Goal: Information Seeking & Learning: Learn about a topic

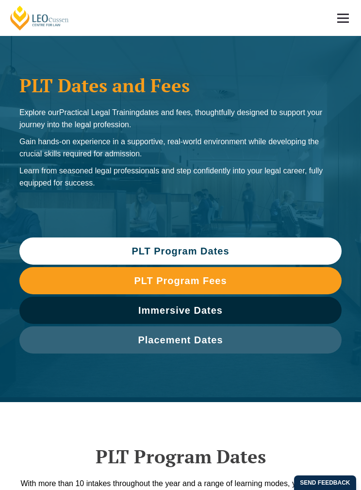
click at [256, 277] on span "PLT Program Fees" at bounding box center [180, 281] width 313 height 10
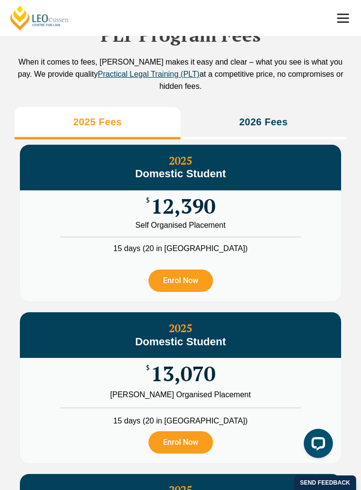
click at [279, 139] on li "2026 Fees" at bounding box center [264, 123] width 166 height 33
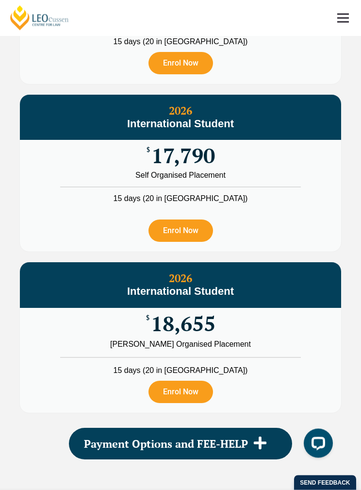
scroll to position [1733, 0]
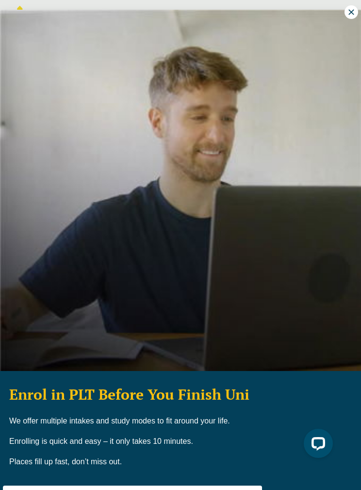
click at [353, 14] on icon at bounding box center [351, 11] width 5 height 5
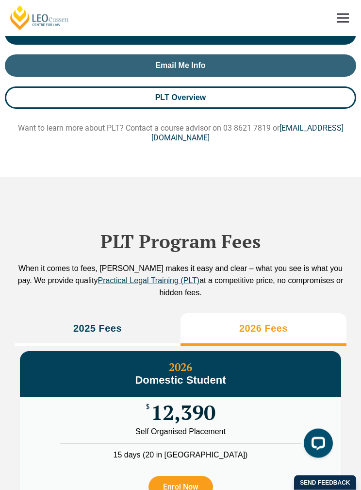
scroll to position [1148, 0]
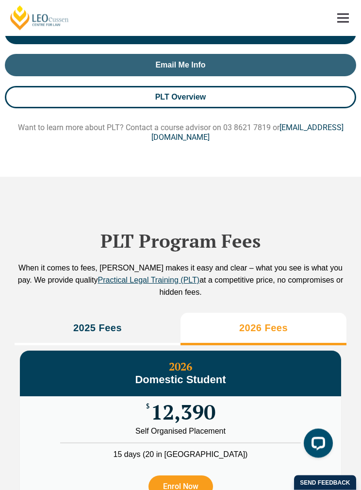
click at [149, 284] on span "Practical Legal Training (PLT)" at bounding box center [149, 280] width 102 height 8
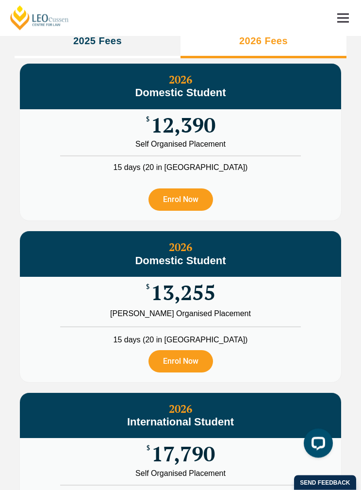
scroll to position [0, 0]
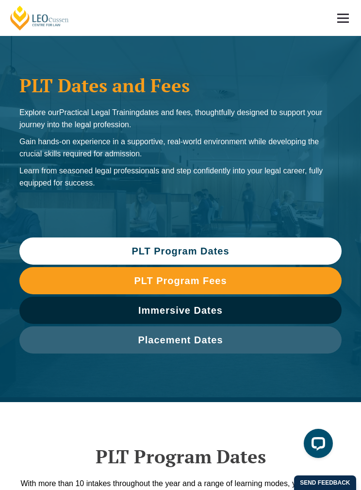
click at [262, 340] on span "Placement Dates" at bounding box center [180, 340] width 313 height 10
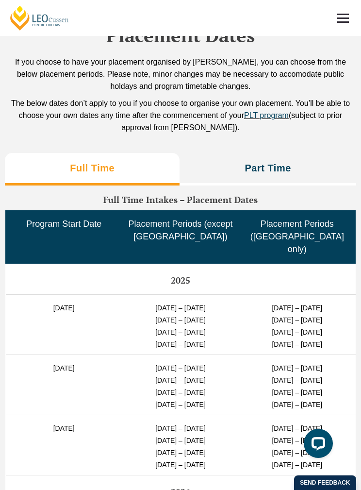
scroll to position [3207, 0]
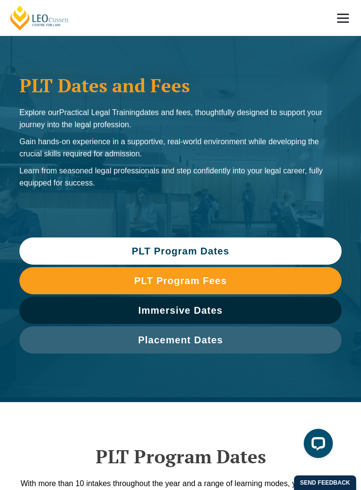
click at [300, 284] on span "PLT Program Fees" at bounding box center [180, 281] width 313 height 10
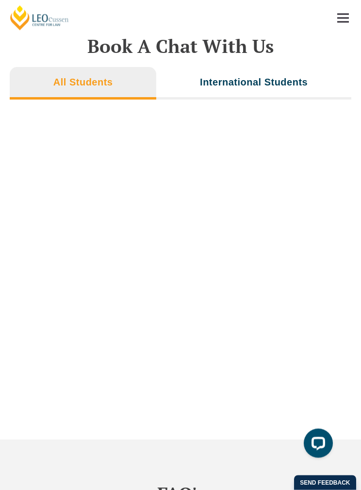
scroll to position [4270, 0]
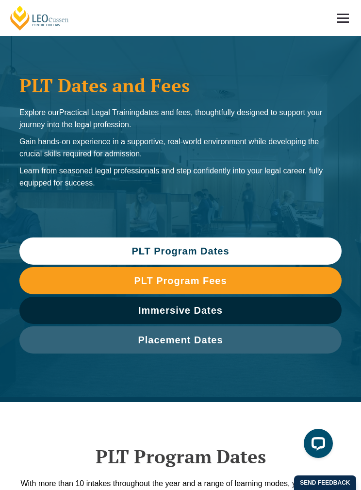
click at [229, 345] on link "Placement Dates" at bounding box center [180, 339] width 322 height 27
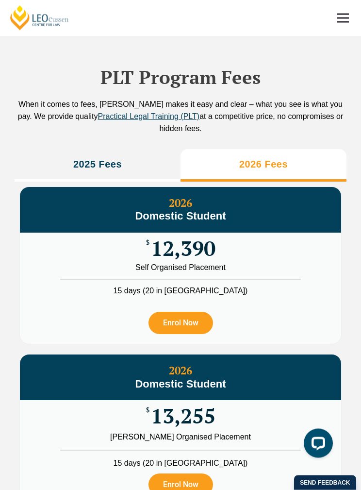
scroll to position [3207, 0]
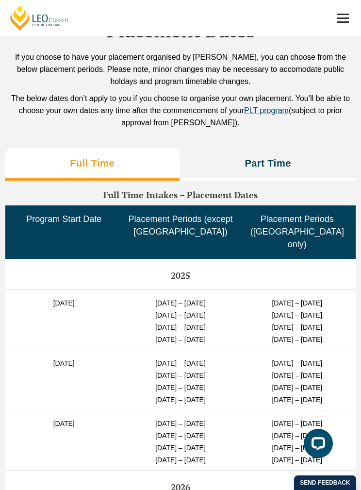
click at [341, 17] on span at bounding box center [343, 17] width 12 height 1
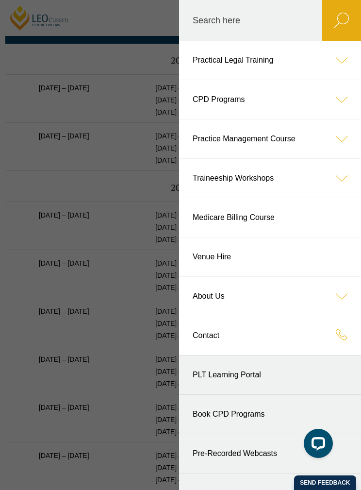
scroll to position [2424, 0]
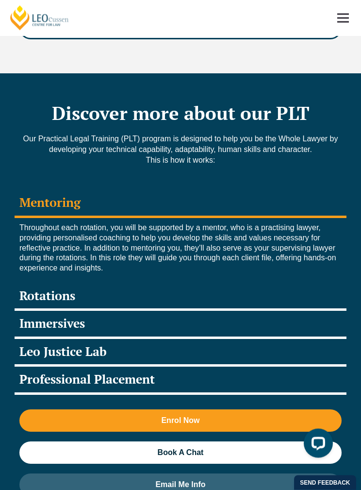
scroll to position [1735, 0]
click at [56, 283] on div "Rotations" at bounding box center [181, 297] width 332 height 28
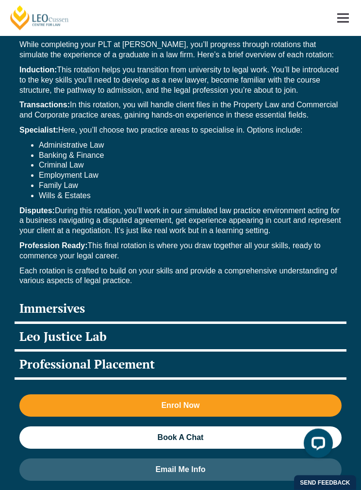
scroll to position [1946, 0]
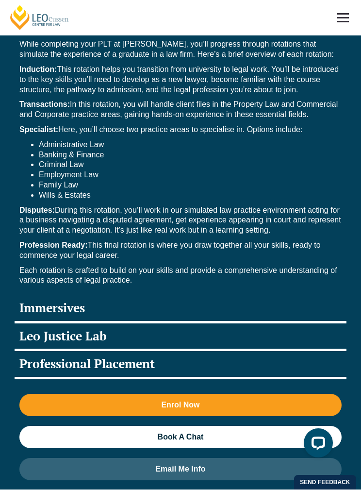
click at [29, 296] on div "Immersives" at bounding box center [181, 310] width 332 height 28
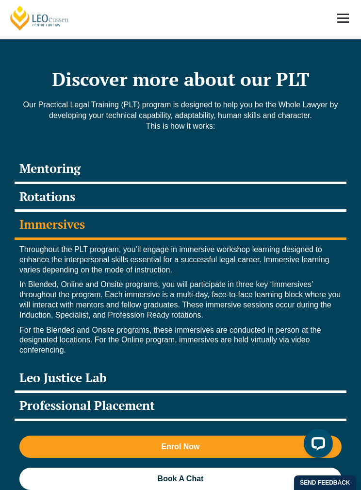
scroll to position [1772, 0]
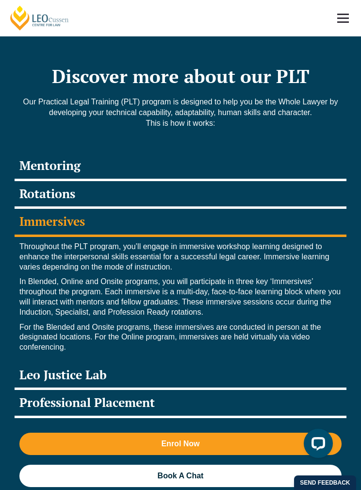
click at [52, 362] on div "Leo Justice Lab" at bounding box center [181, 376] width 332 height 28
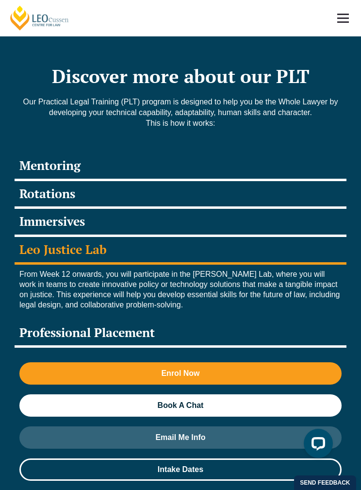
click at [35, 320] on div "Professional Placement" at bounding box center [181, 334] width 332 height 28
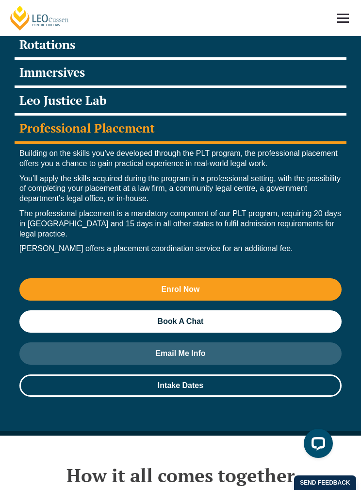
scroll to position [1919, 0]
